Goal: Task Accomplishment & Management: Use online tool/utility

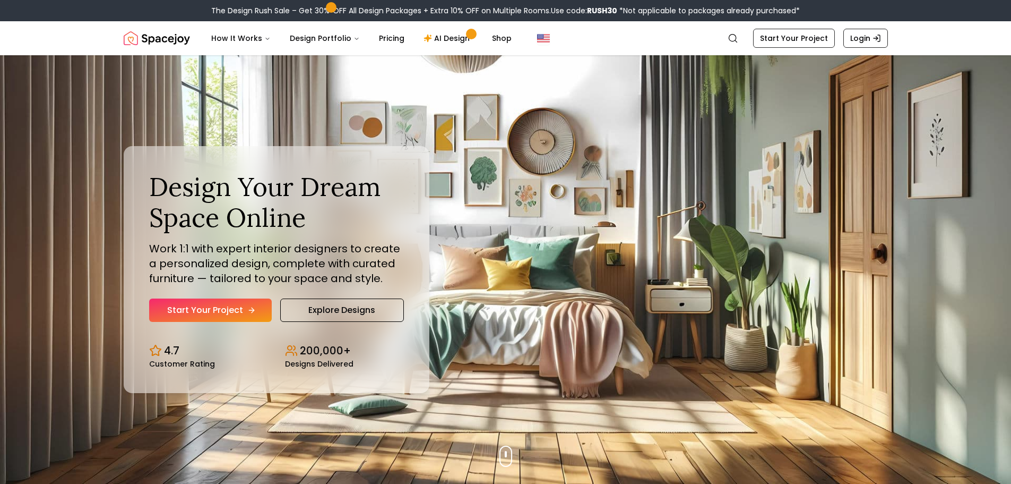
click at [185, 311] on link "Start Your Project" at bounding box center [210, 309] width 123 height 23
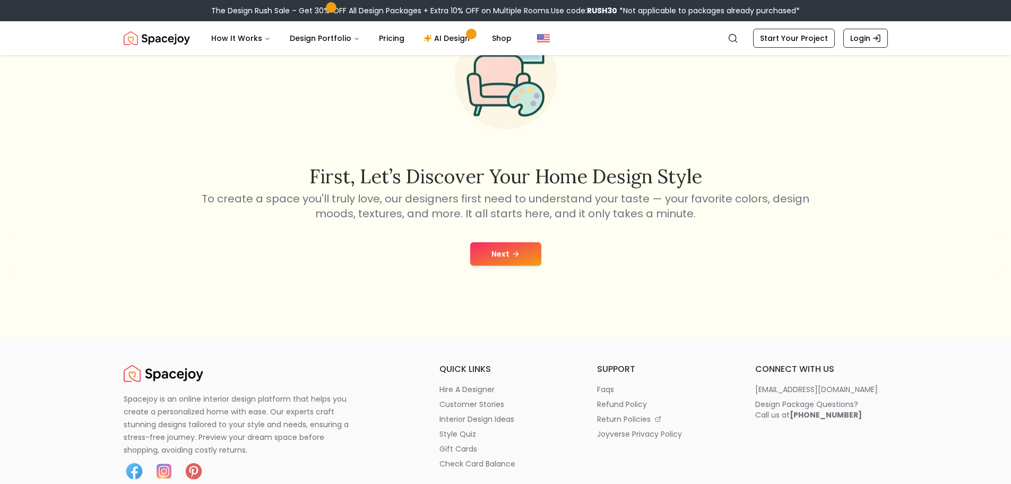
scroll to position [106, 0]
click at [495, 261] on button "Next" at bounding box center [505, 252] width 71 height 23
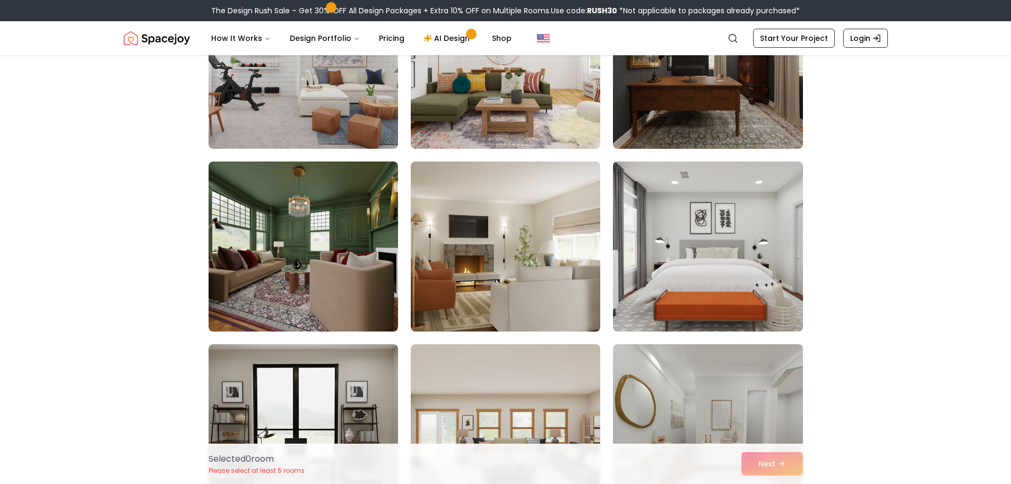
scroll to position [584, 0]
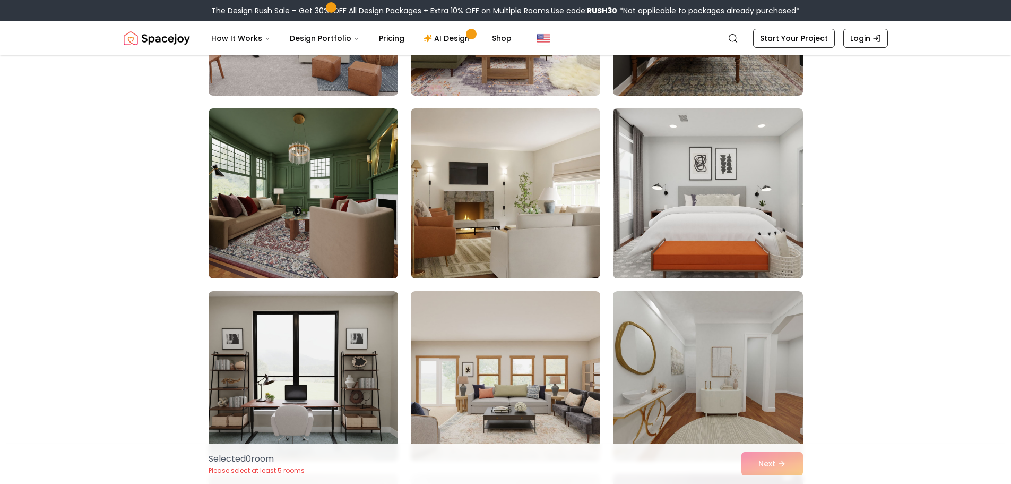
click at [679, 180] on img at bounding box center [707, 193] width 199 height 178
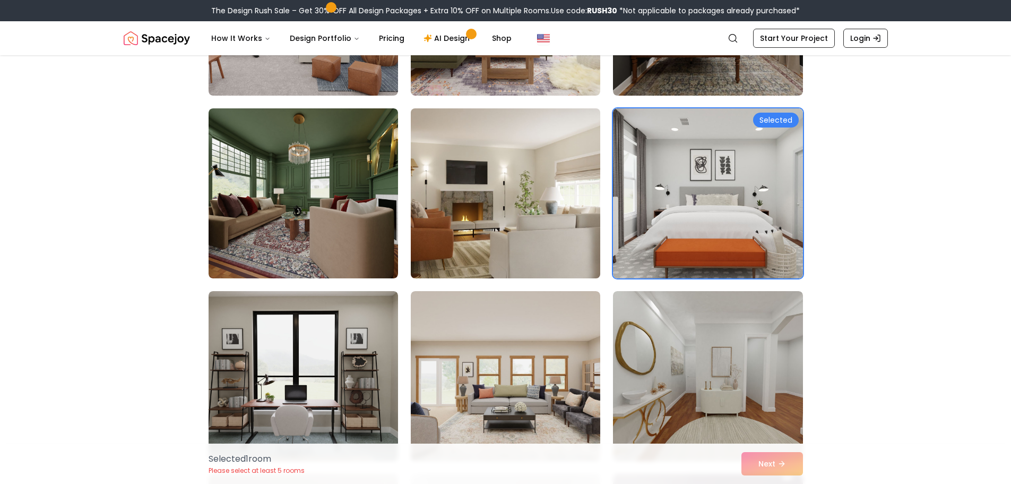
click at [501, 200] on img at bounding box center [505, 193] width 199 height 178
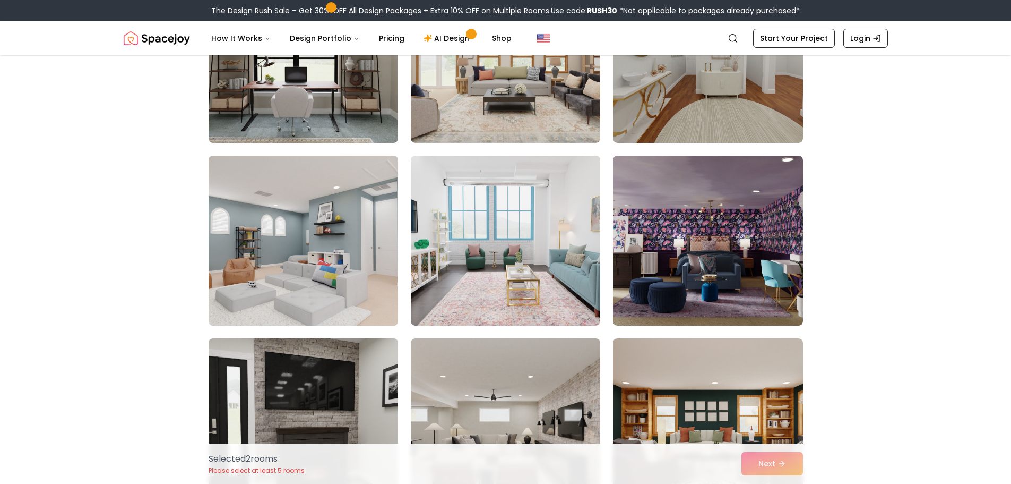
scroll to position [902, 0]
click at [311, 214] on img at bounding box center [303, 240] width 199 height 178
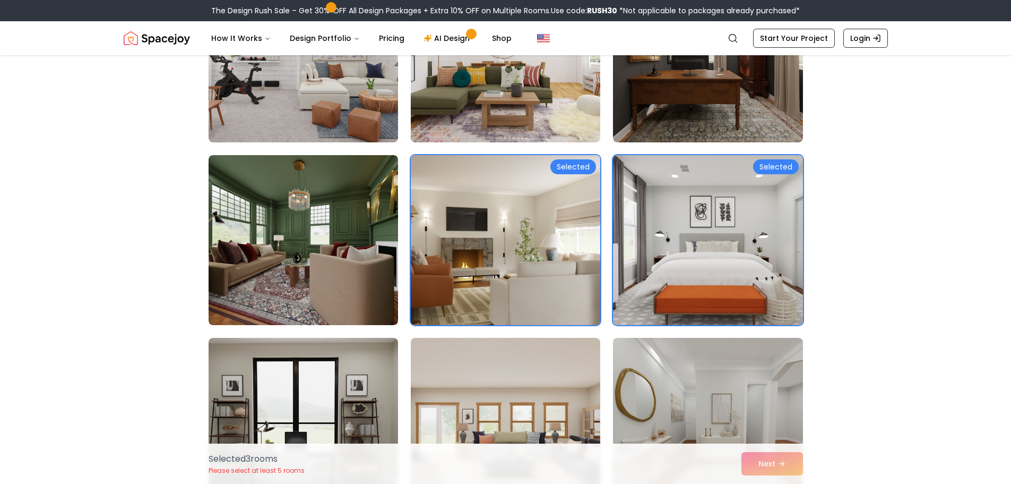
scroll to position [531, 0]
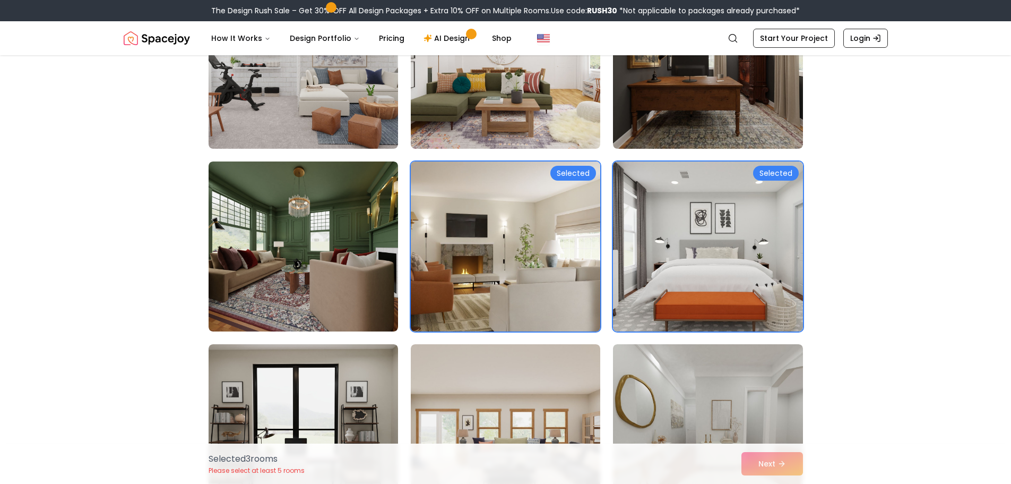
click at [509, 272] on img at bounding box center [505, 246] width 199 height 178
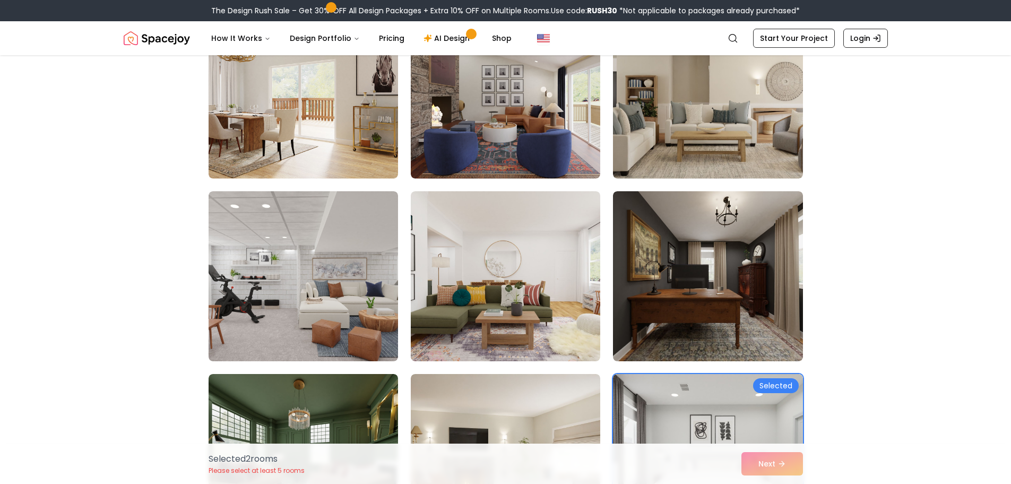
scroll to position [372, 0]
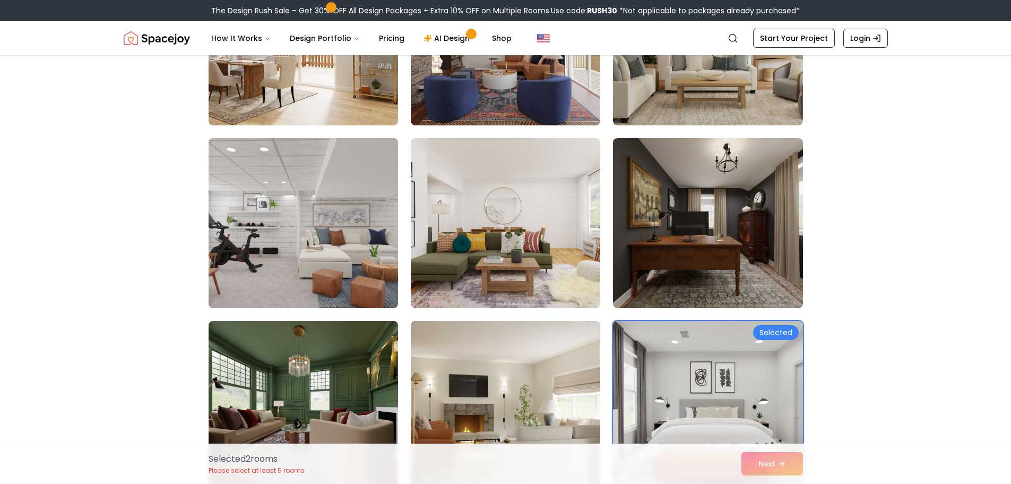
click at [308, 267] on img at bounding box center [303, 223] width 199 height 178
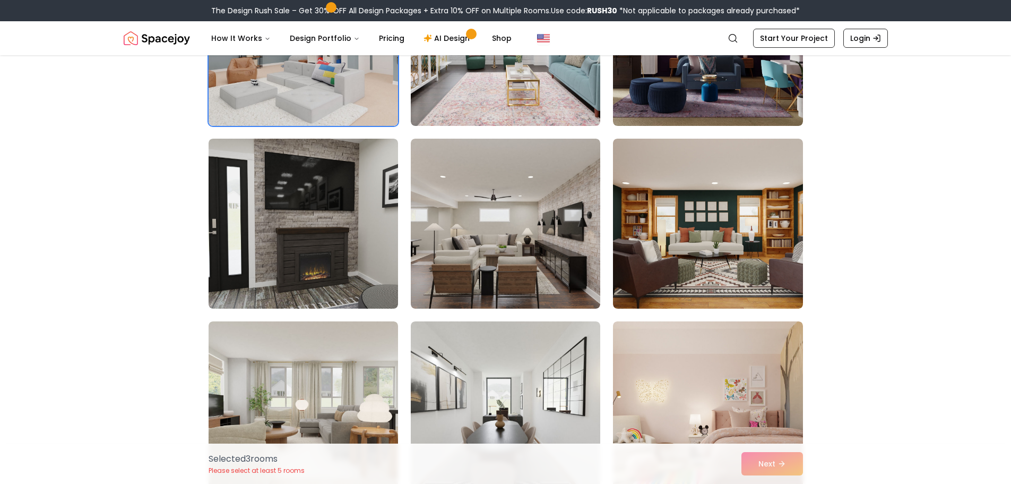
scroll to position [1115, 0]
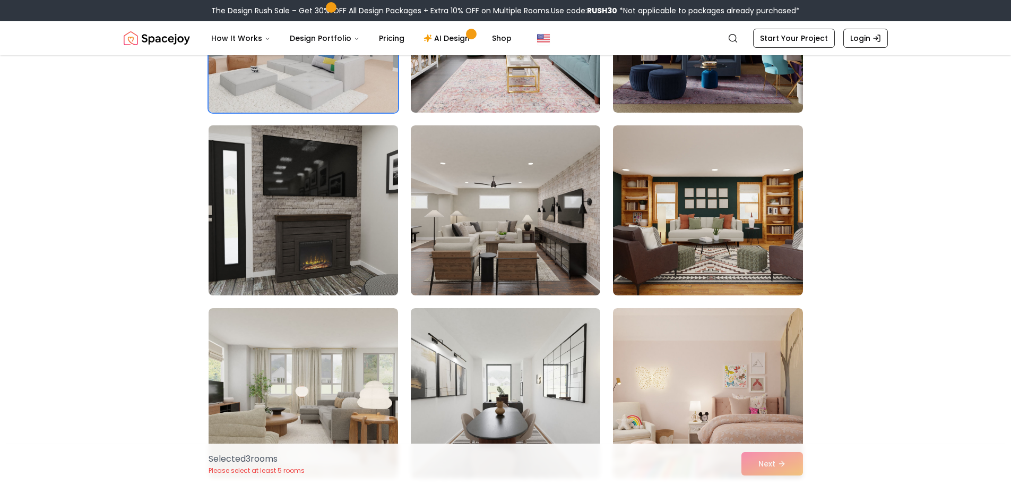
click at [305, 243] on img at bounding box center [303, 210] width 199 height 178
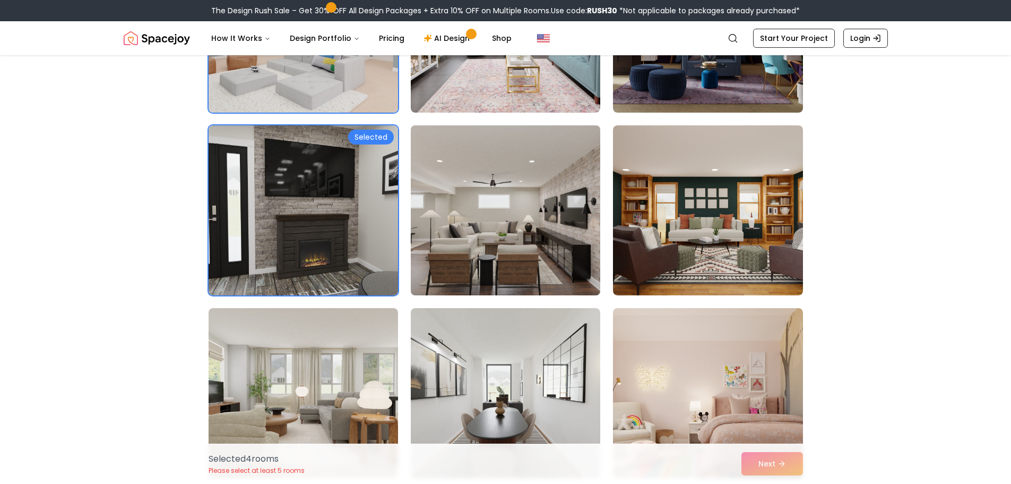
click at [460, 224] on img at bounding box center [505, 210] width 199 height 178
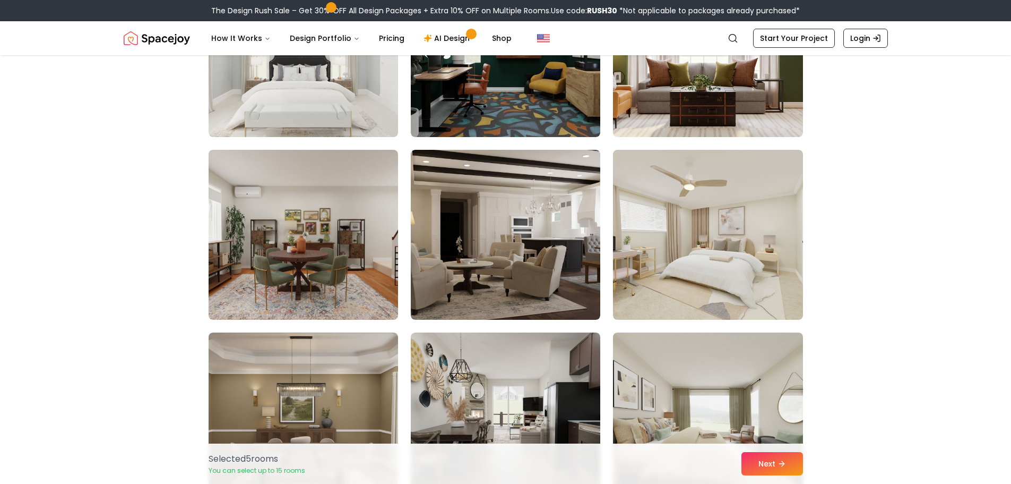
scroll to position [1805, 0]
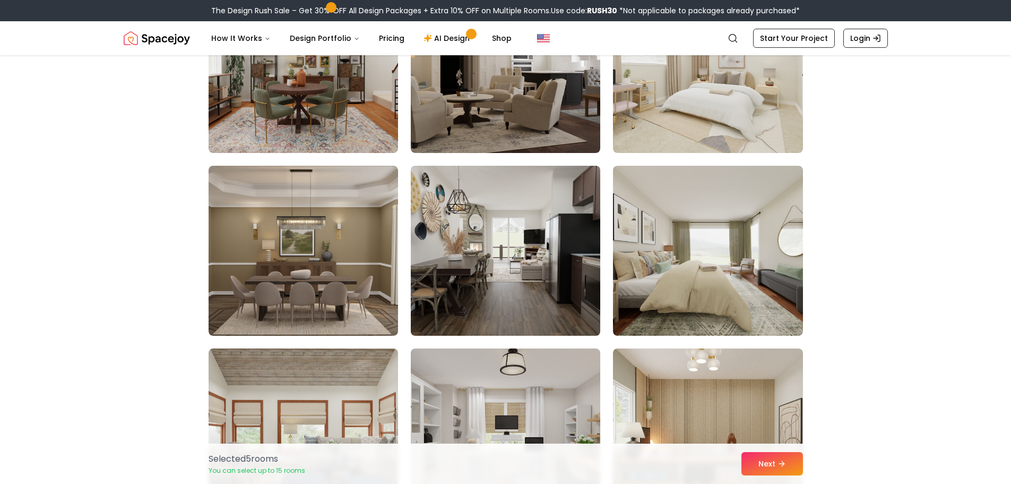
click at [514, 259] on img at bounding box center [505, 250] width 199 height 178
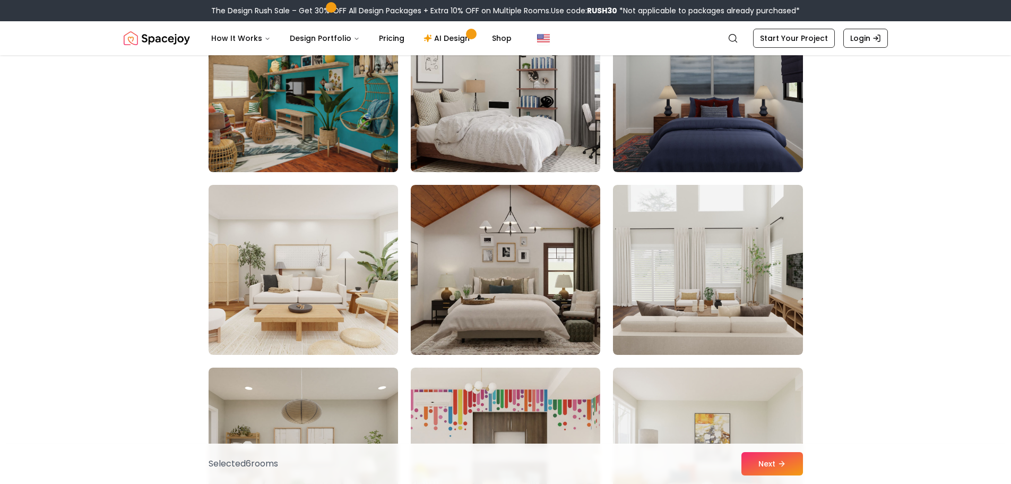
scroll to position [2760, 0]
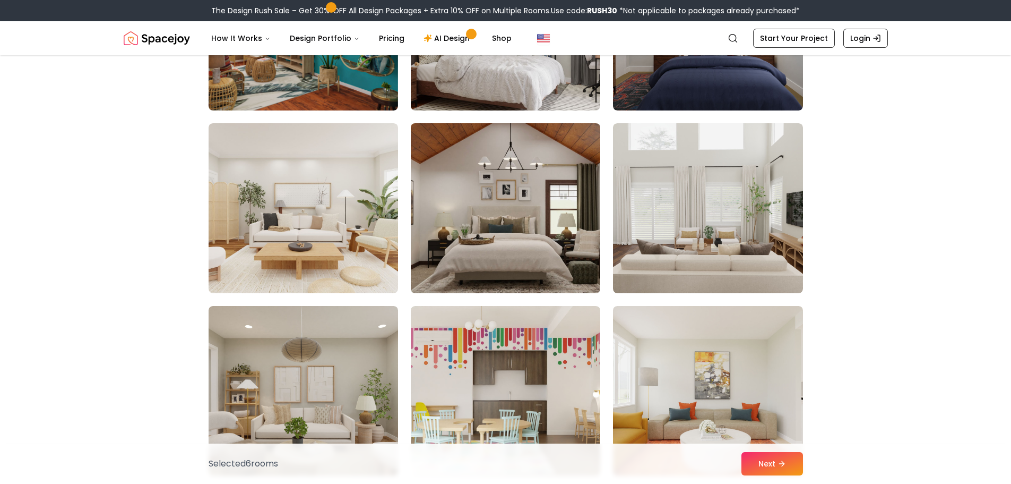
click at [488, 179] on img at bounding box center [505, 208] width 199 height 178
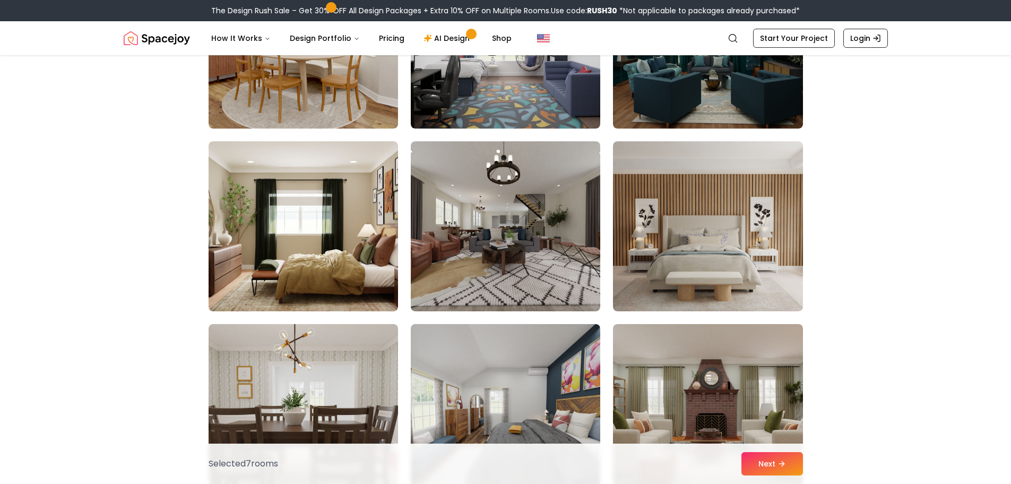
scroll to position [3291, 0]
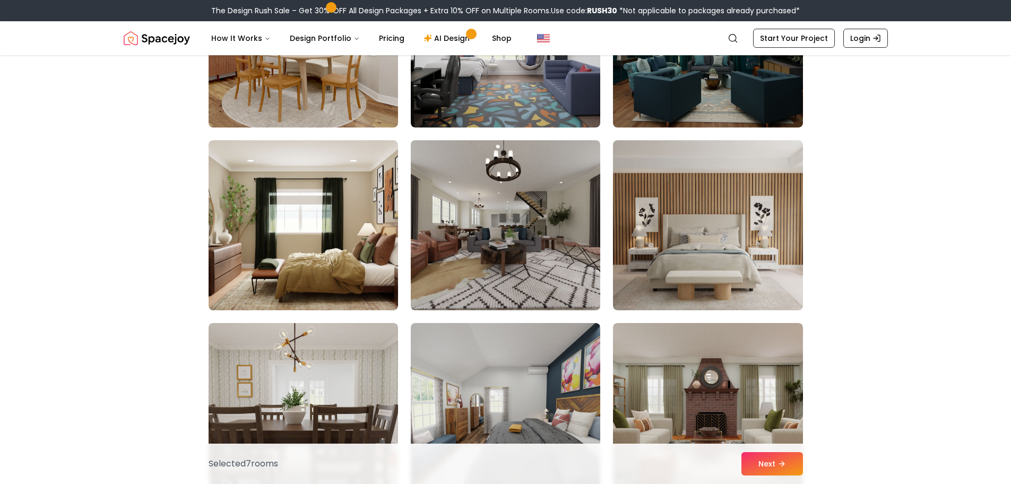
click at [574, 229] on img at bounding box center [505, 225] width 199 height 178
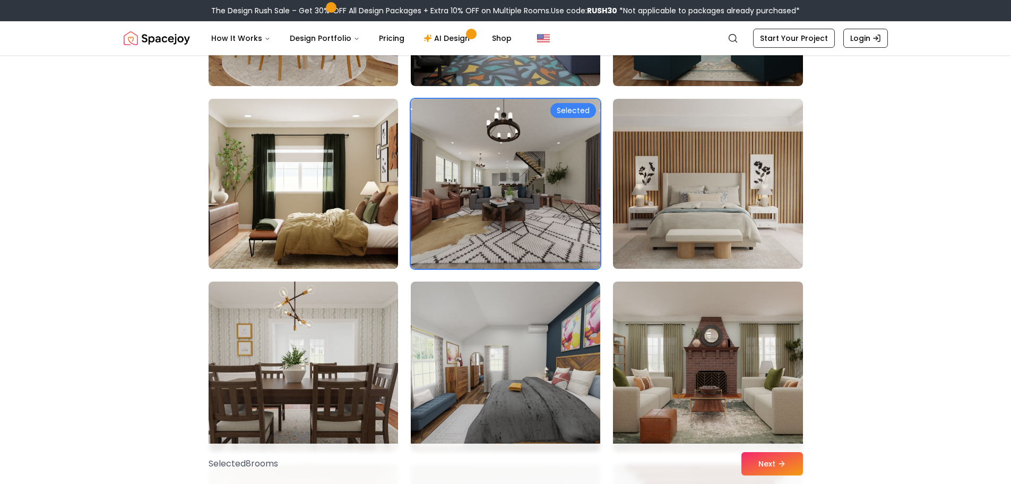
scroll to position [3397, 0]
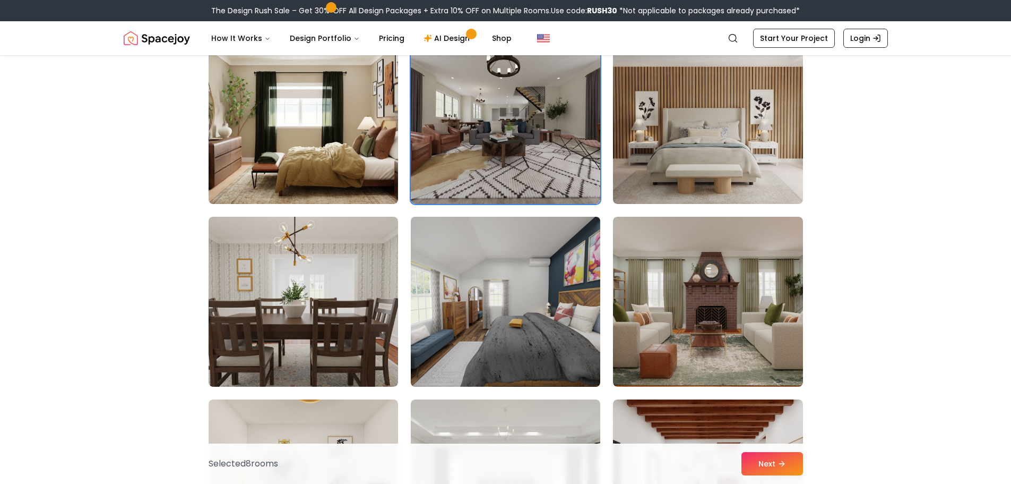
click at [499, 300] on img at bounding box center [505, 301] width 199 height 178
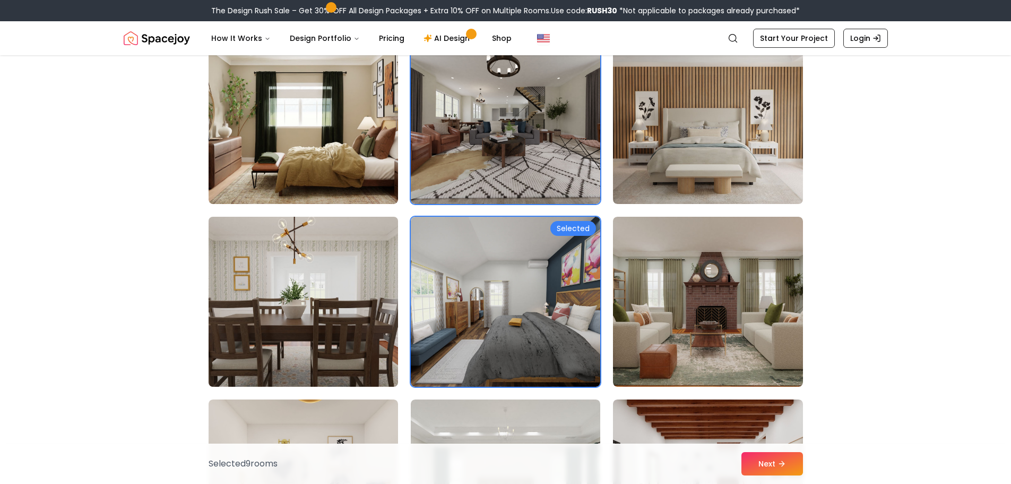
click at [289, 251] on img at bounding box center [303, 301] width 199 height 178
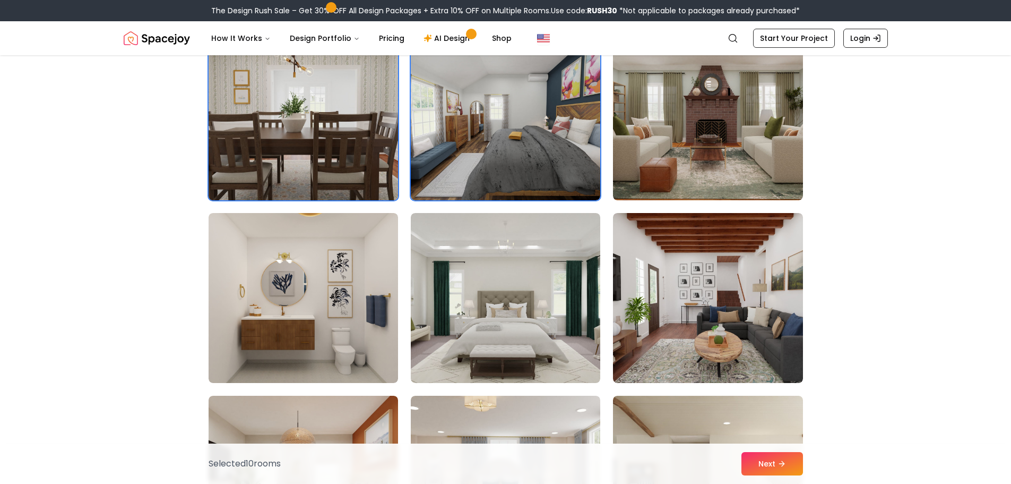
scroll to position [3609, 0]
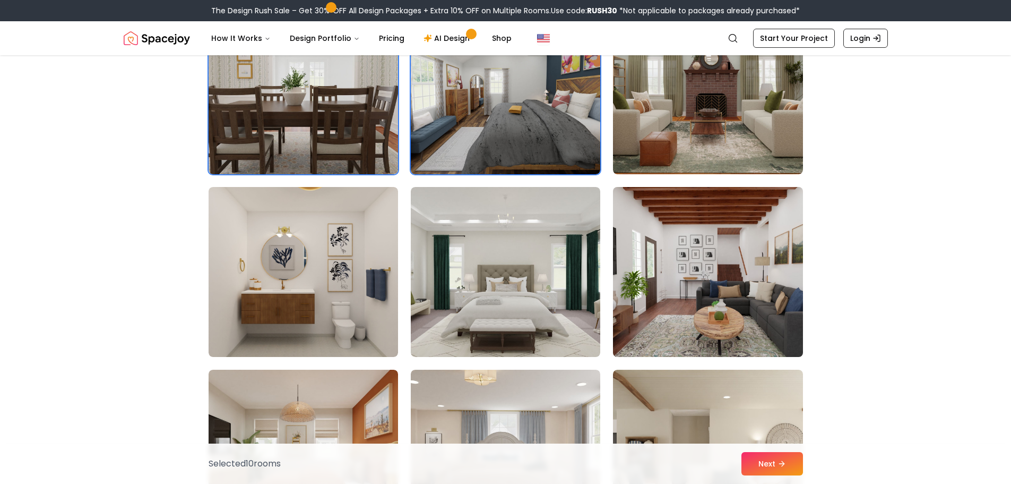
click at [711, 274] on img at bounding box center [707, 272] width 199 height 178
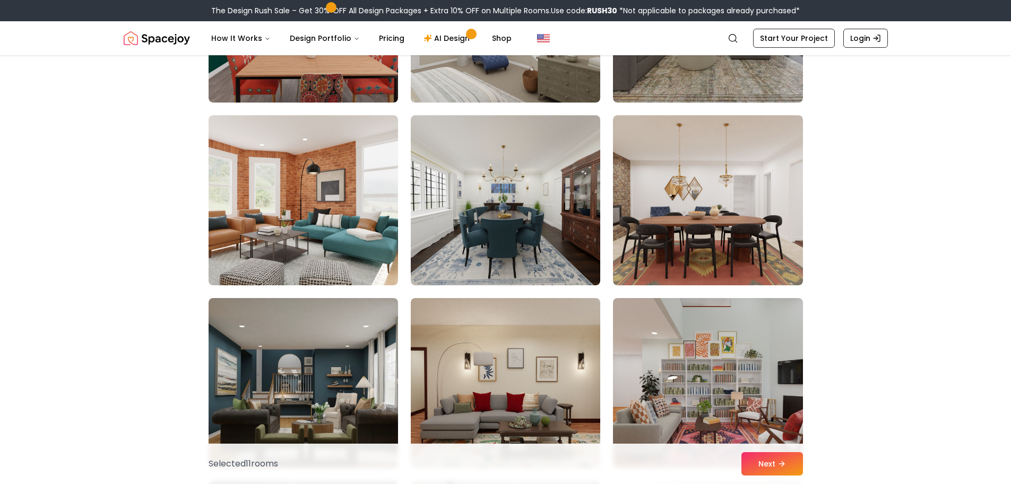
scroll to position [5308, 0]
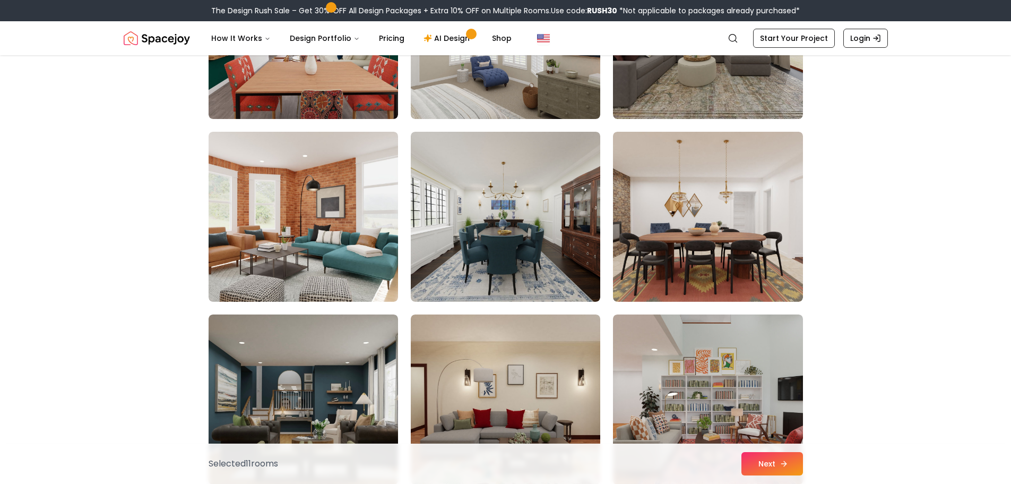
click at [755, 467] on button "Next" at bounding box center [773, 463] width 62 height 23
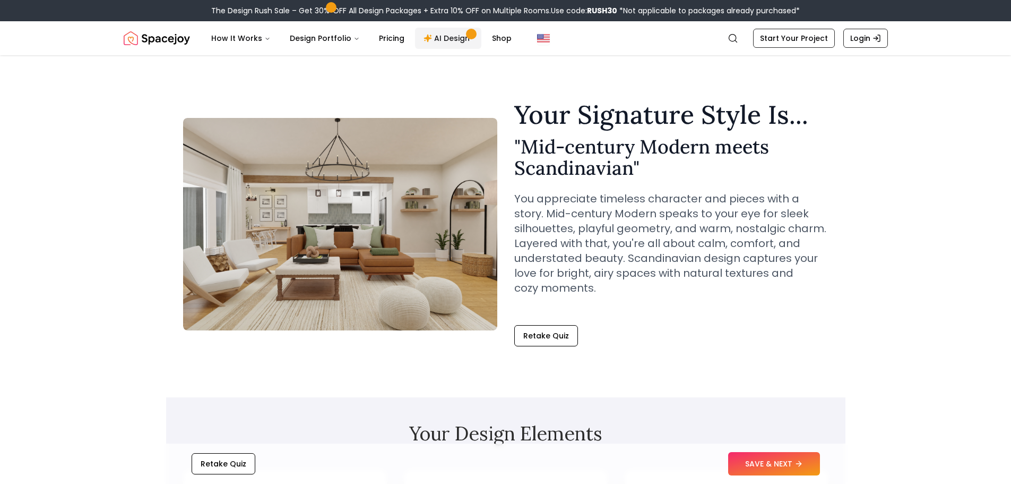
click at [442, 44] on link "AI Design" at bounding box center [448, 38] width 66 height 21
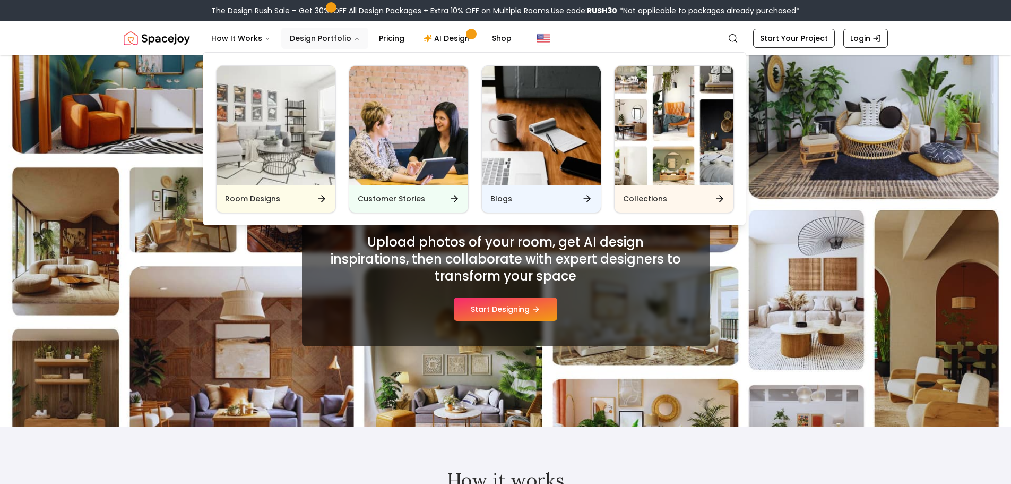
click at [316, 46] on button "Design Portfolio" at bounding box center [324, 38] width 87 height 21
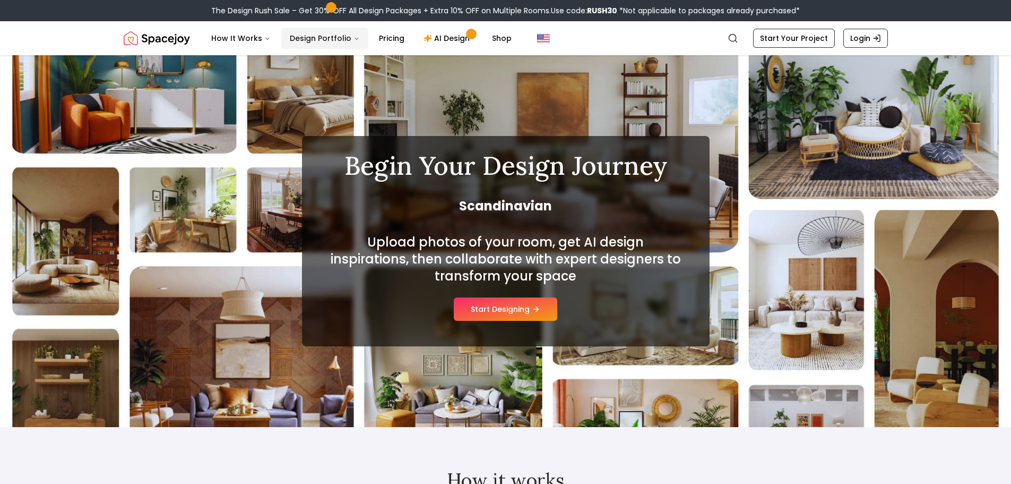
click at [316, 46] on button "Design Portfolio" at bounding box center [324, 38] width 87 height 21
click at [442, 37] on link "AI Design" at bounding box center [448, 38] width 66 height 21
click at [509, 311] on button "Start Designing" at bounding box center [506, 308] width 104 height 23
